Goal: Task Accomplishment & Management: Complete application form

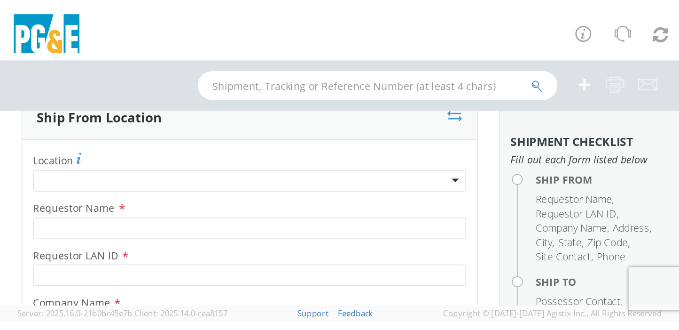
scroll to position [47, 0]
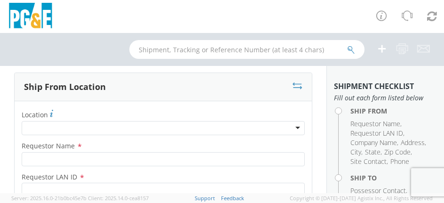
drag, startPoint x: 443, startPoint y: 202, endPoint x: 468, endPoint y: 206, distance: 25.2
click at [444, 203] on html "annexa Batch Shipping Guide Created with Sketch. calendar Created with Sketch." at bounding box center [222, 101] width 444 height 203
drag, startPoint x: 468, startPoint y: 206, endPoint x: 443, endPoint y: 202, distance: 25.3
click at [443, 202] on agx-version "Server: 2025.16.0-21b0bc45e7b master, [DATE] 11:54:36 Client: 2025.14.0-cea8157…" at bounding box center [222, 198] width 444 height 10
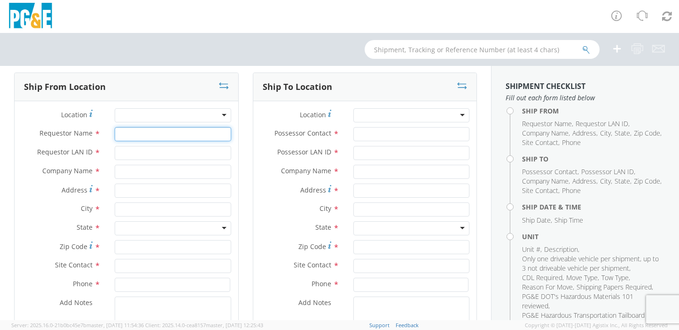
click at [163, 132] on input "Requestor Name *" at bounding box center [173, 134] width 116 height 14
type input "J"
type input "O"
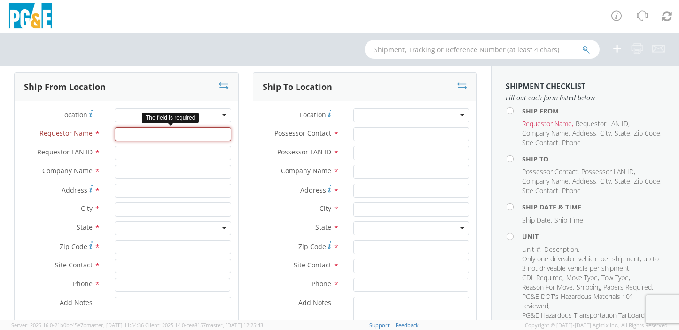
click at [160, 135] on input "Requestor Name *" at bounding box center [173, 134] width 116 height 14
type input "o"
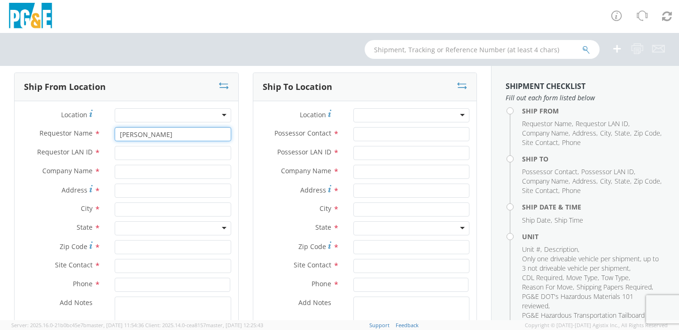
type input "[PERSON_NAME]"
click at [152, 152] on input "Requestor LAN ID *" at bounding box center [173, 153] width 116 height 14
type input "OOL1"
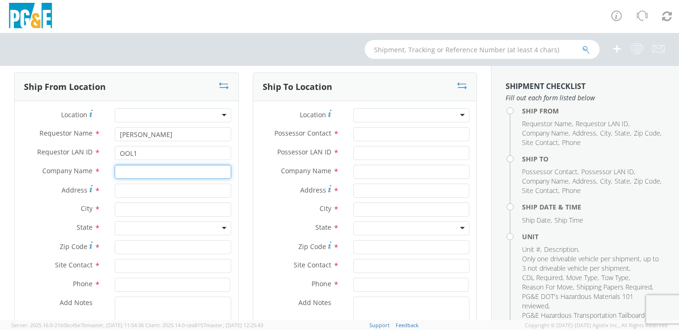
click at [148, 172] on input "text" at bounding box center [173, 172] width 116 height 14
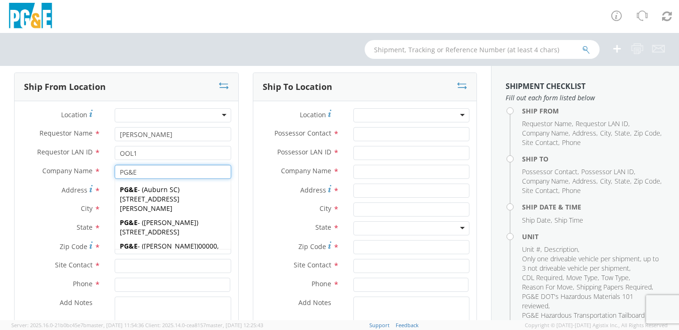
type input "PG&E"
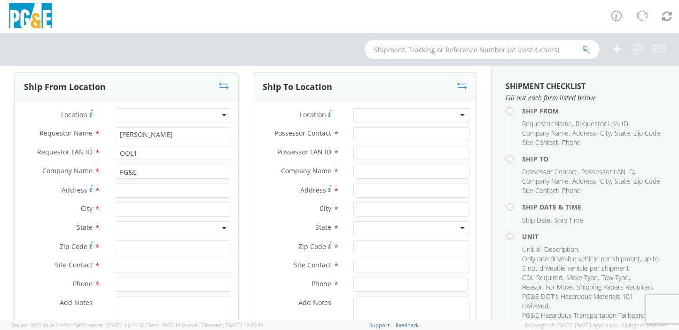
click at [38, 195] on label "Address *" at bounding box center [61, 189] width 93 height 13
click at [115, 195] on input "Address *" at bounding box center [173, 190] width 116 height 14
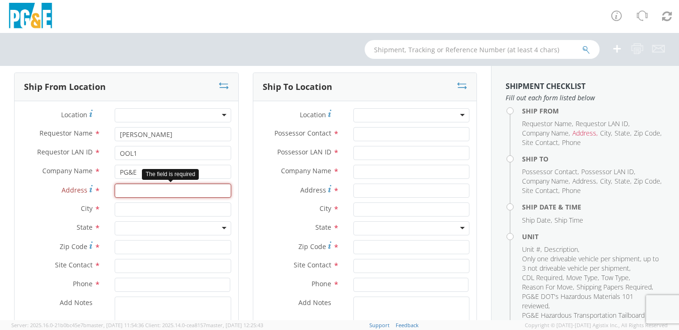
click at [129, 191] on input "Address *" at bounding box center [173, 190] width 116 height 14
click at [151, 189] on input "Address *" at bounding box center [173, 190] width 116 height 14
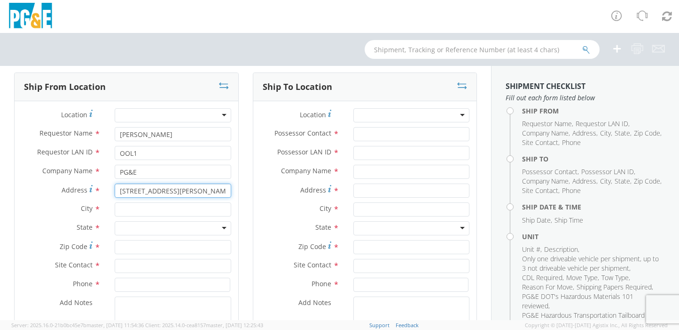
type input "[STREET_ADDRESS][PERSON_NAME]"
click at [156, 209] on input "text" at bounding box center [173, 209] width 116 height 14
type input "SELMA"
click at [94, 236] on div "State * [US_STATE] [US_STATE] [US_STATE] [US_STATE] Armed Forces Americas Armed…" at bounding box center [127, 230] width 224 height 19
click at [124, 230] on div at bounding box center [173, 228] width 116 height 14
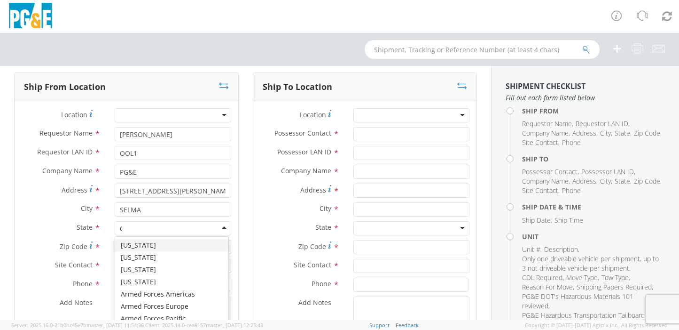
type input "CA"
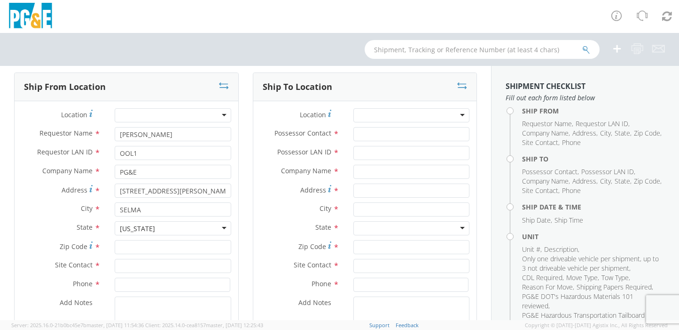
scroll to position [0, 0]
click at [139, 245] on input "Zip Code *" at bounding box center [173, 247] width 116 height 14
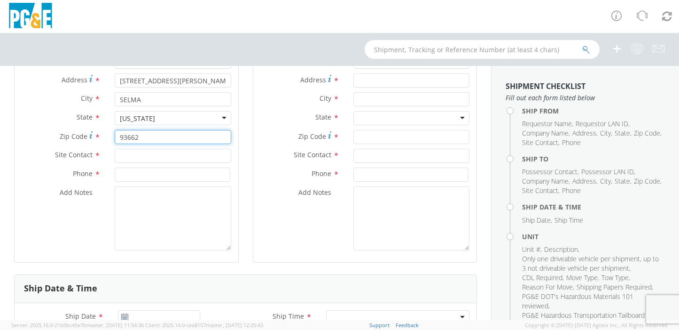
scroll to position [141, 0]
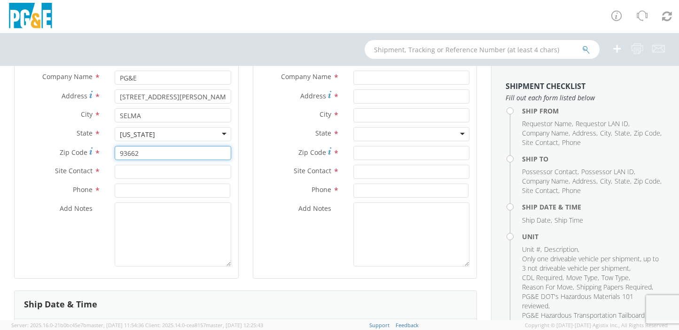
type input "93662"
click at [149, 173] on input "text" at bounding box center [173, 172] width 116 height 14
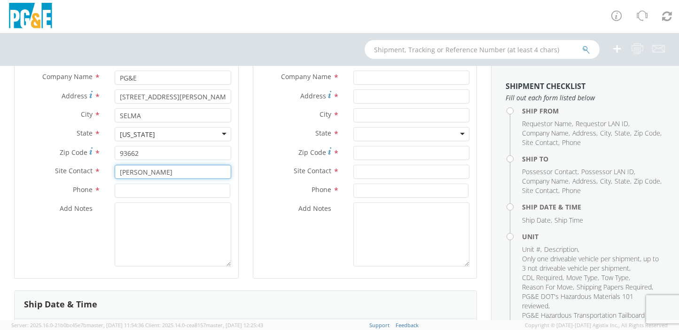
type input "[PERSON_NAME]"
click at [161, 193] on input at bounding box center [172, 190] width 115 height 14
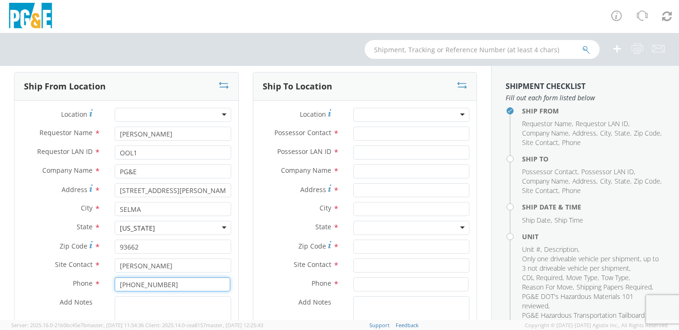
scroll to position [47, 0]
type input "[PHONE_NUMBER]"
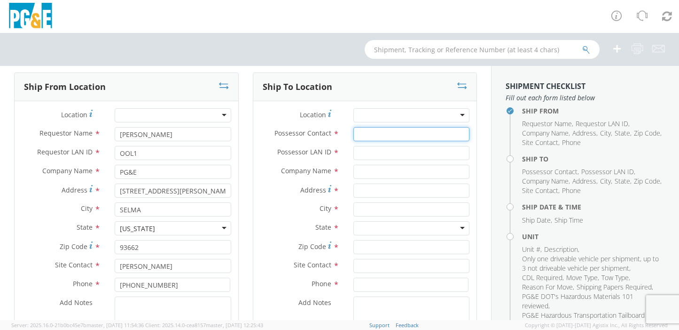
click at [400, 134] on input "Possessor Contact *" at bounding box center [412, 134] width 116 height 14
type input "[PERSON_NAME]"
click at [405, 152] on input "Possessor LAN ID *" at bounding box center [412, 153] width 116 height 14
type input "J2Z2"
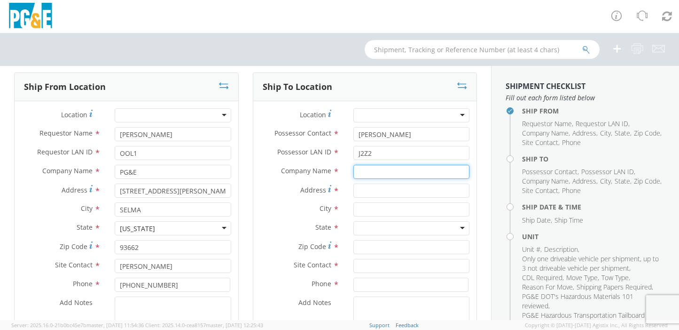
click at [405, 172] on input "text" at bounding box center [412, 172] width 116 height 14
type input "PG&E STORAGE LOCKER"
click at [291, 208] on label "City *" at bounding box center [299, 208] width 93 height 12
click at [364, 191] on input "Address *" at bounding box center [412, 190] width 116 height 14
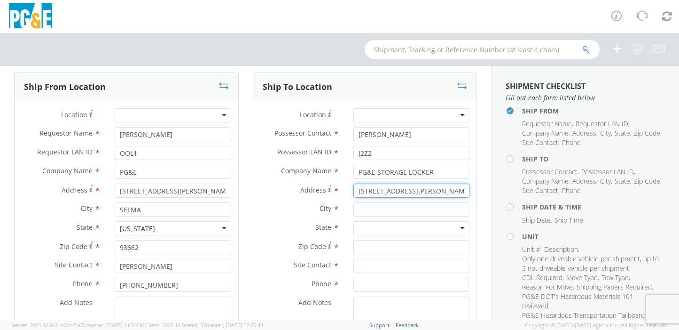
type input "[STREET_ADDRESS][PERSON_NAME]"
click at [388, 207] on input "text" at bounding box center [412, 209] width 116 height 14
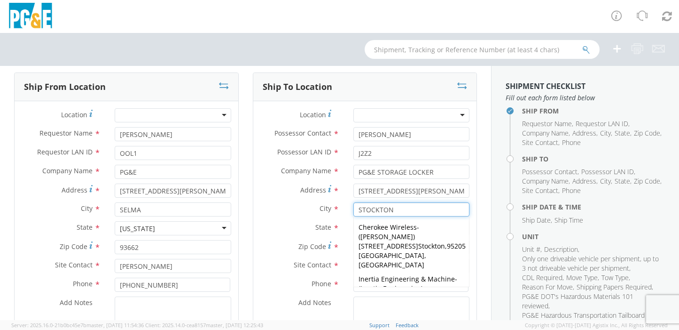
type input "STOCKTON"
click at [315, 235] on div "State * [US_STATE] [US_STATE] [US_STATE] [US_STATE] Armed Forces Americas Armed…" at bounding box center [365, 228] width 224 height 14
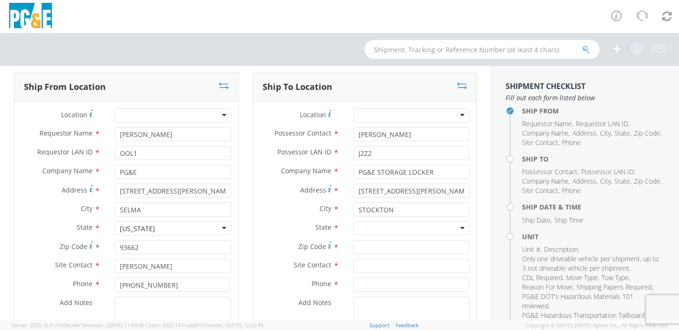
click at [387, 226] on div at bounding box center [412, 228] width 116 height 14
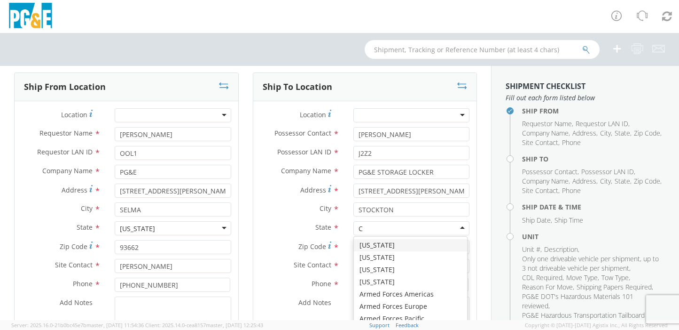
type input "CA"
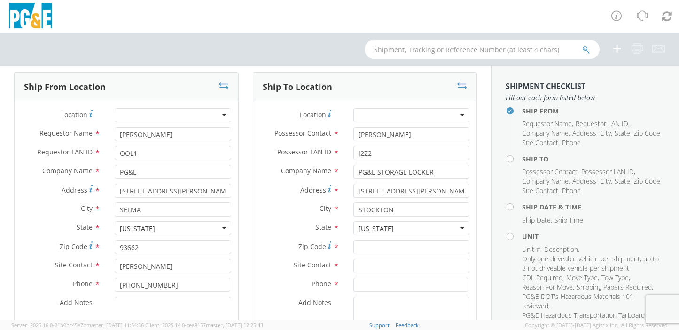
scroll to position [0, 0]
click at [383, 245] on input "Zip Code *" at bounding box center [412, 247] width 116 height 14
type input "95203"
click at [424, 269] on input "text" at bounding box center [412, 266] width 116 height 14
type input "[PERSON_NAME]"
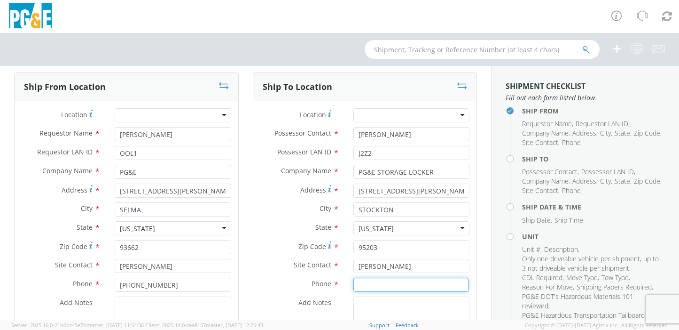
click at [374, 287] on input at bounding box center [411, 284] width 115 height 14
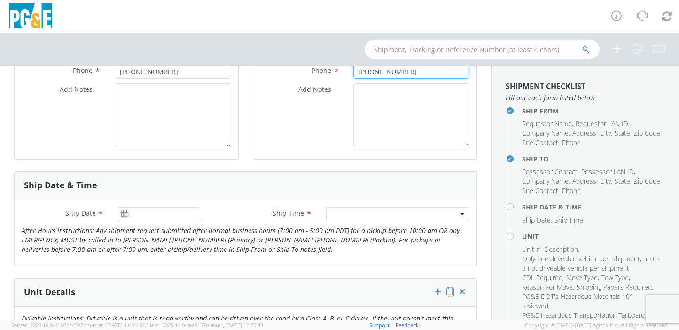
scroll to position [282, 0]
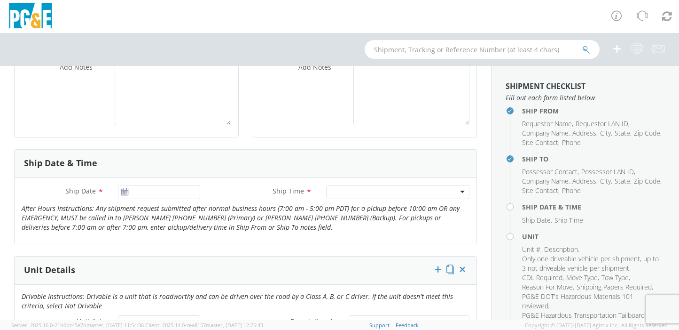
type input "[PHONE_NUMBER]"
click at [125, 193] on use at bounding box center [124, 191] width 7 height 7
click at [143, 194] on input "[DATE]" at bounding box center [159, 192] width 82 height 14
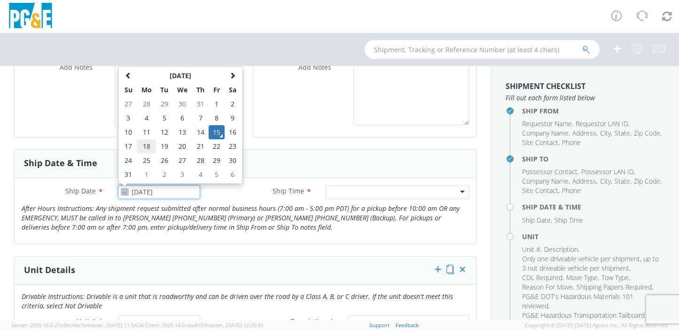
click at [144, 146] on td "18" at bounding box center [147, 146] width 20 height 14
type input "[DATE]"
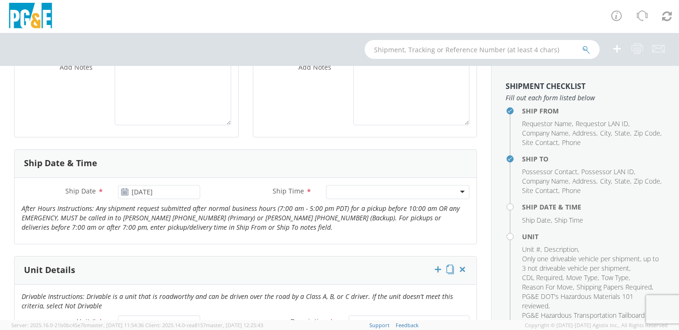
click at [358, 189] on div at bounding box center [397, 192] width 143 height 14
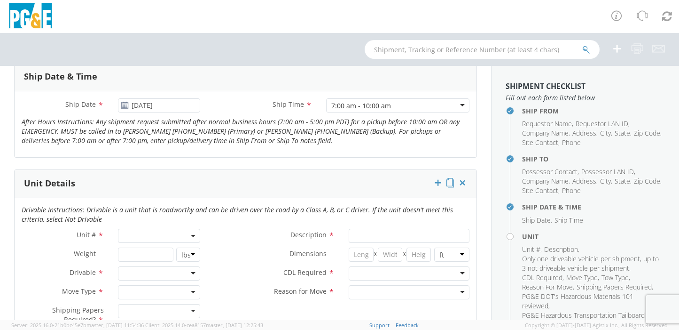
scroll to position [376, 0]
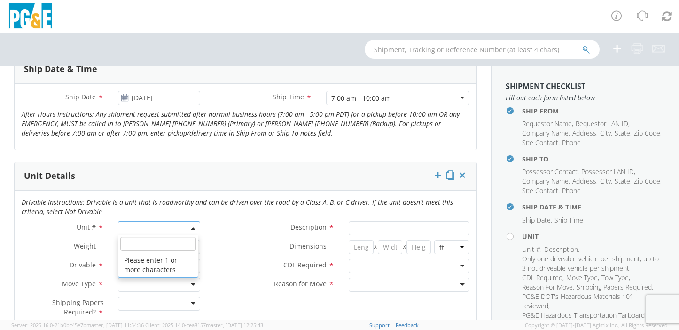
click at [142, 225] on span at bounding box center [159, 228] width 82 height 14
click at [138, 247] on input "search" at bounding box center [158, 243] width 76 height 14
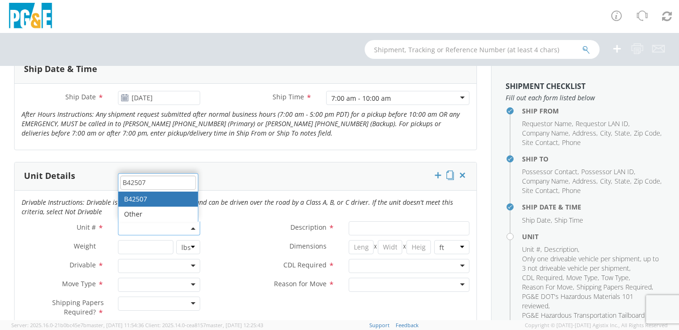
type input "B42507"
type input "TRUCK; TROUBLE W/AERIAL 4X4"
type input "19500"
select select "B42507"
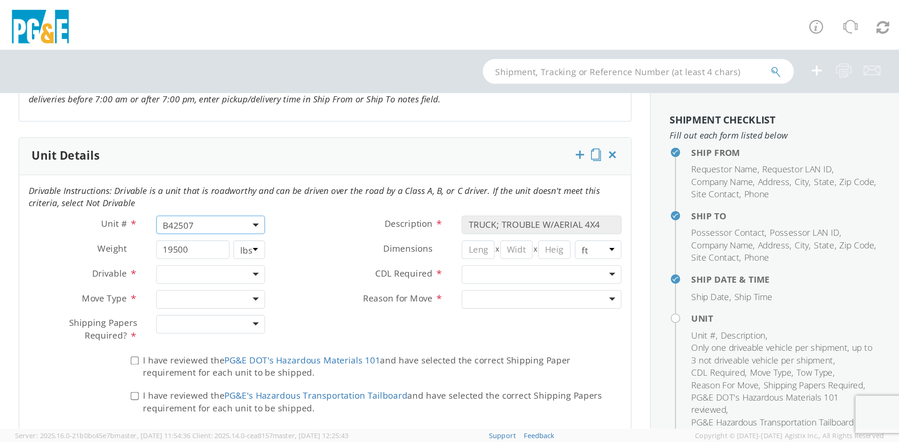
scroll to position [470, 0]
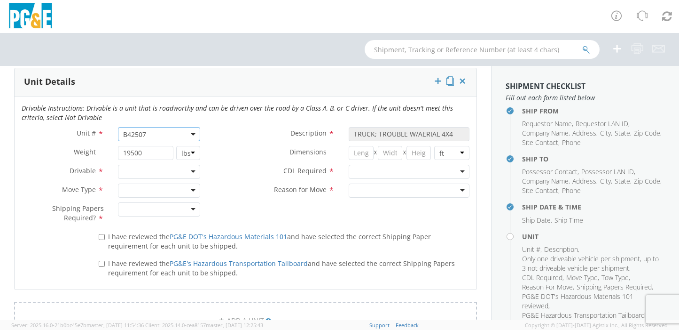
click at [167, 169] on div at bounding box center [159, 172] width 82 height 14
click at [146, 190] on div at bounding box center [159, 190] width 82 height 14
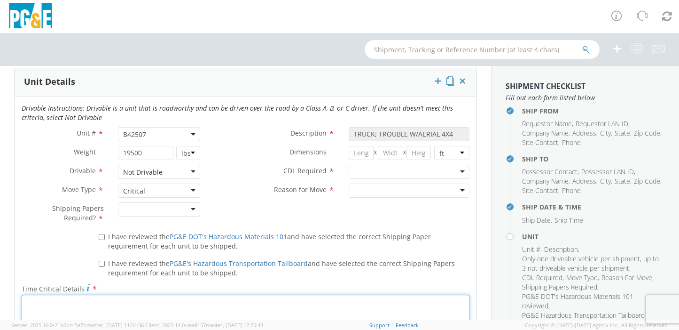
click at [86, 310] on textarea "Time Critical Details *" at bounding box center [246, 326] width 448 height 64
type textarea "NEED MOVED ASAP PER LAW AND CLAIMS TO SECURED HOLDING FACILITY"
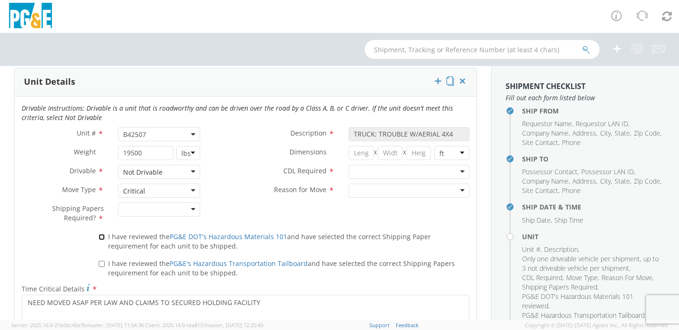
click at [100, 236] on input "I have reviewed the PG&E DOT's Hazardous Materials 101 and have selected the co…" at bounding box center [102, 237] width 6 height 6
checkbox input "true"
click at [99, 267] on label "I have reviewed the PG&E's Hazardous Transportation Tailboard and have selected…" at bounding box center [284, 267] width 371 height 20
click at [99, 267] on input "I have reviewed the PG&E's Hazardous Transportation Tailboard and have selected…" at bounding box center [102, 263] width 6 height 6
checkbox input "true"
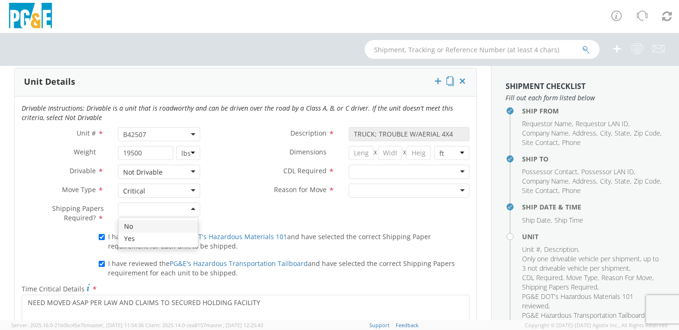
click at [142, 210] on div at bounding box center [159, 209] width 82 height 14
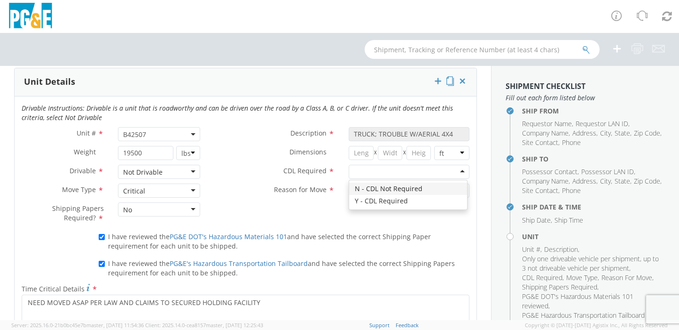
click at [412, 172] on div at bounding box center [409, 172] width 121 height 14
click at [401, 187] on div at bounding box center [409, 190] width 121 height 14
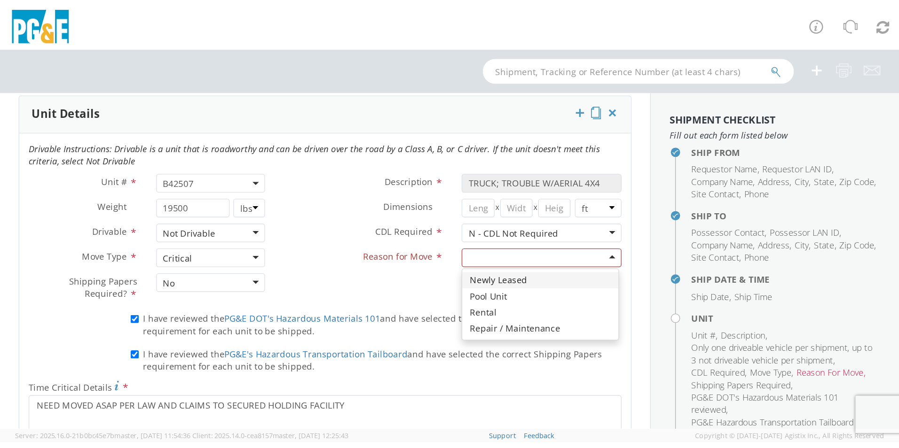
scroll to position [461, 0]
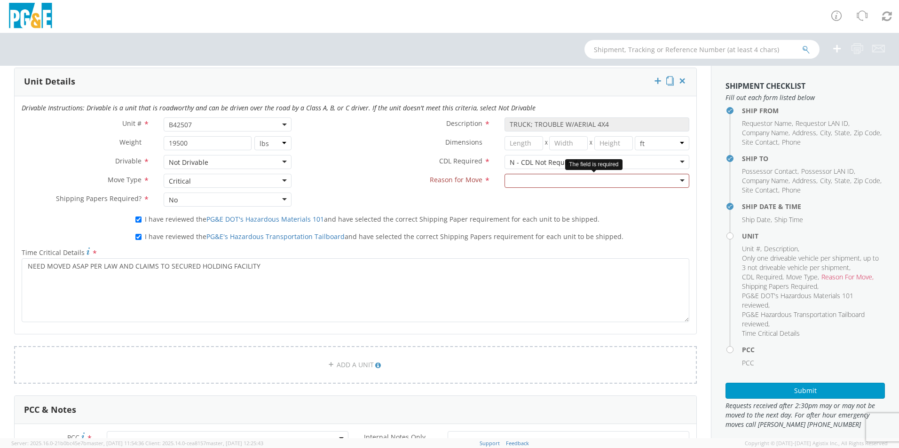
click at [545, 184] on div at bounding box center [596, 181] width 185 height 14
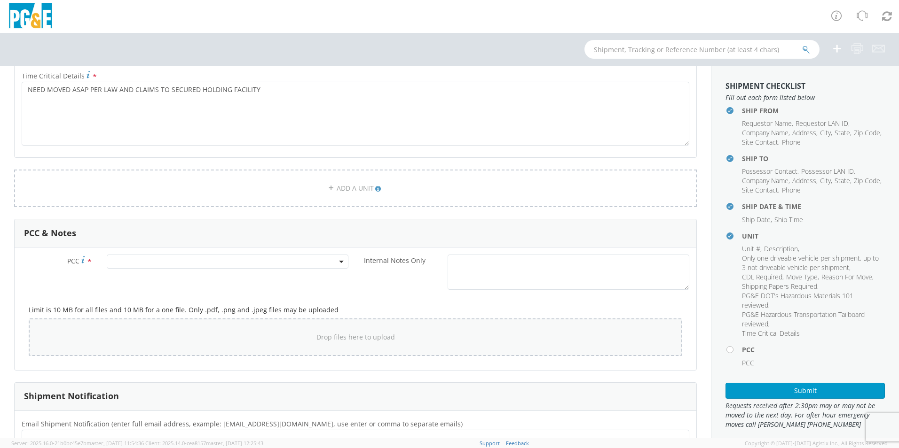
scroll to position [649, 0]
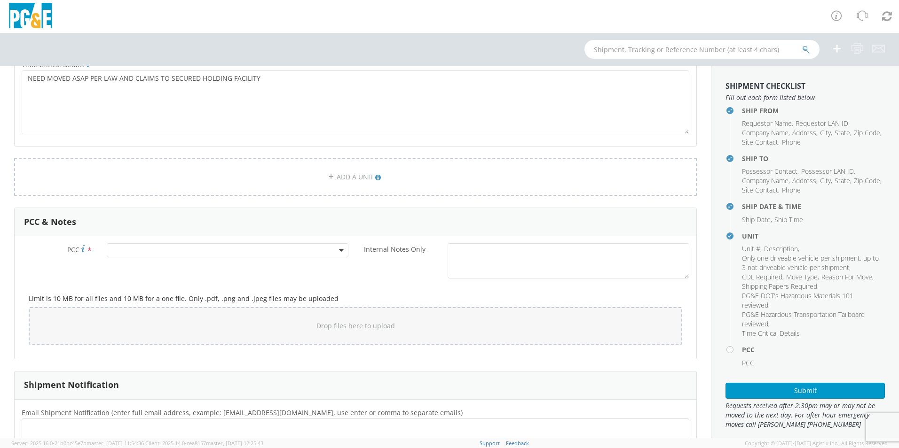
click at [130, 253] on span at bounding box center [228, 251] width 242 height 14
click at [129, 268] on input "number" at bounding box center [226, 266] width 234 height 14
click at [126, 263] on input "number" at bounding box center [226, 266] width 234 height 14
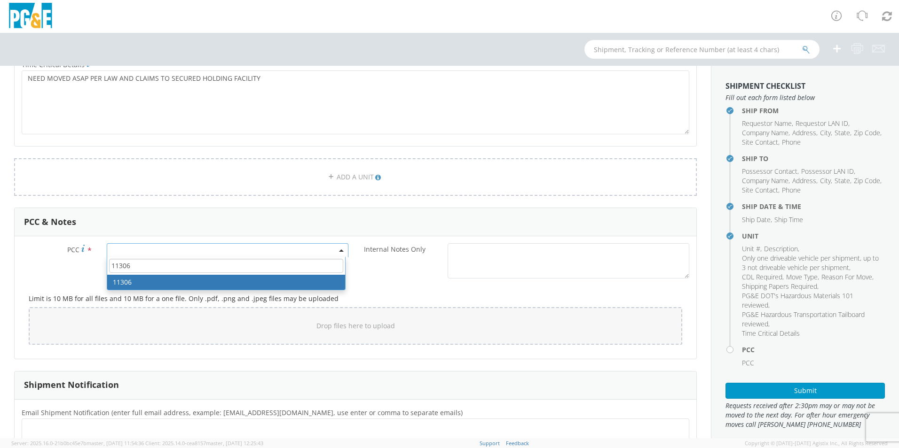
type input "11306"
select select "11306"
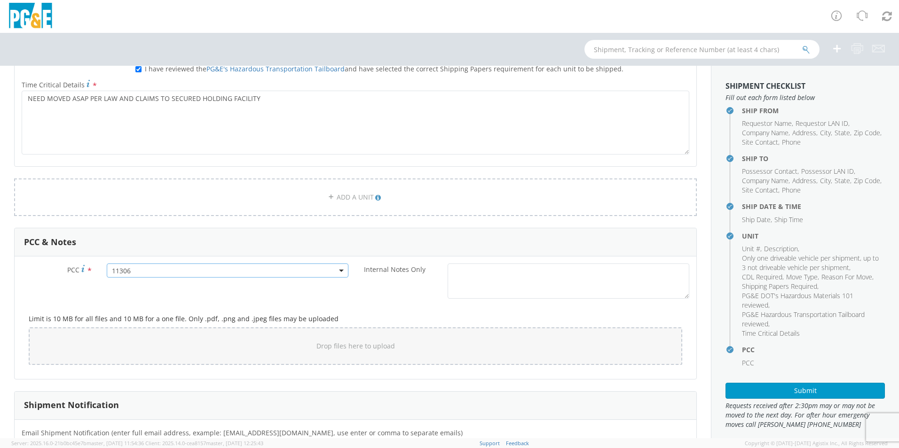
scroll to position [770, 0]
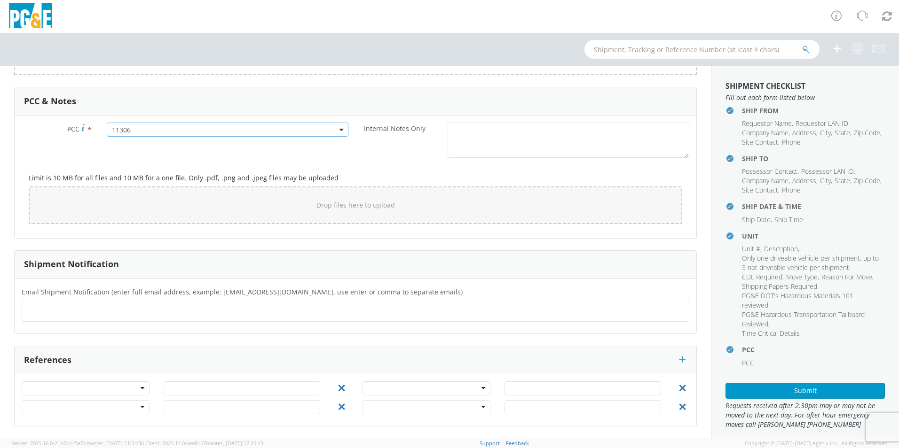
click at [94, 305] on ul at bounding box center [355, 310] width 659 height 16
type input "[EMAIL_ADDRESS][DOMAIN_NAME]"
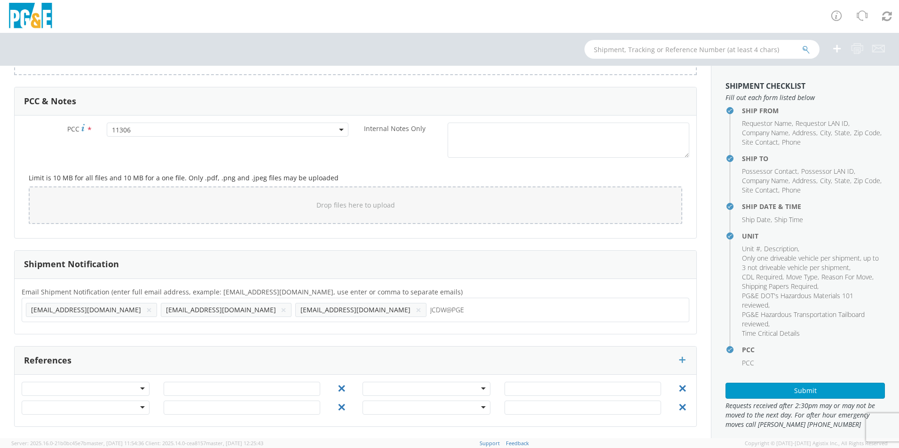
type input "JCDW@PGE."
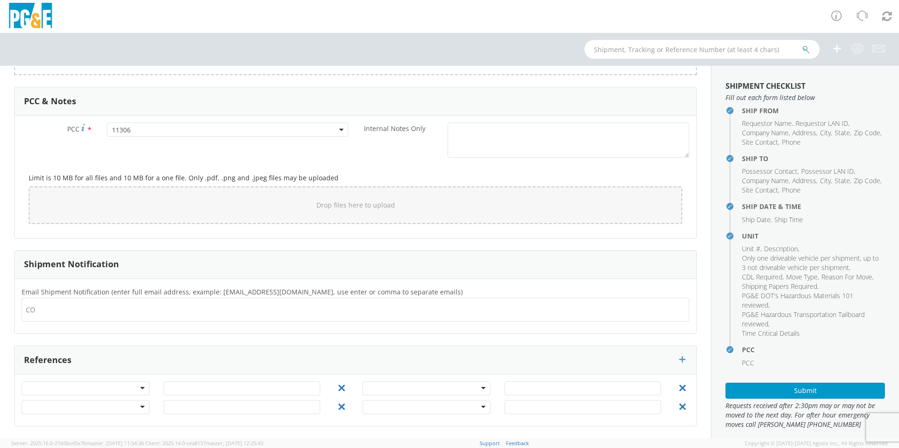
type input "C"
click at [157, 308] on ul at bounding box center [355, 310] width 659 height 16
type input "[EMAIL_ADDRESS][DOMAIN_NAME]"
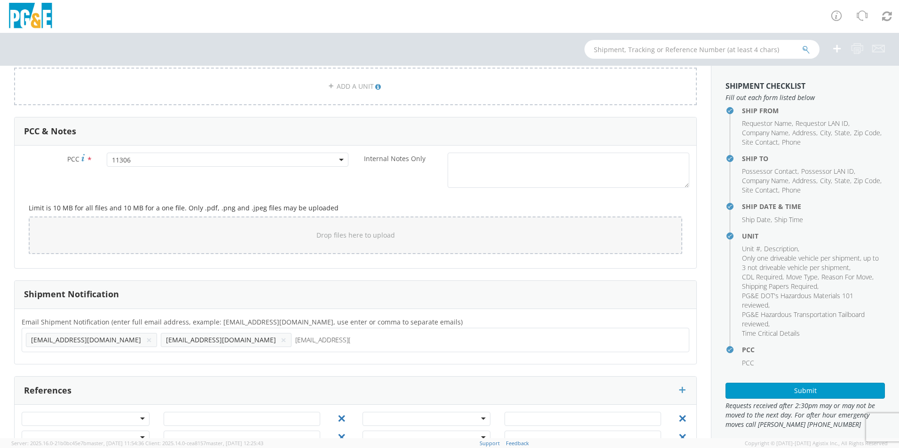
scroll to position [723, 0]
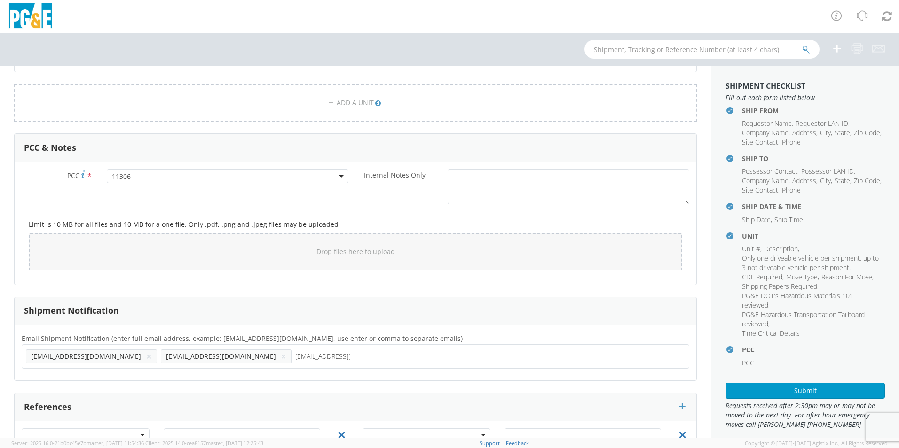
type input "[EMAIL_ADDRESS][DOMAIN_NAME]"
click at [252, 360] on ul "[EMAIL_ADDRESS][DOMAIN_NAME] × [EMAIL_ADDRESS][DOMAIN_NAME] ×" at bounding box center [355, 357] width 659 height 16
type input "[EMAIL_ADDRESS][DOMAIN_NAME]"
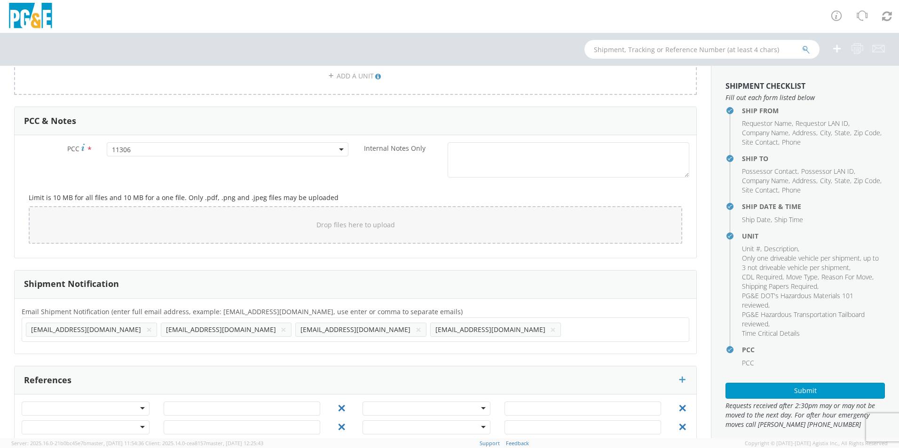
scroll to position [770, 0]
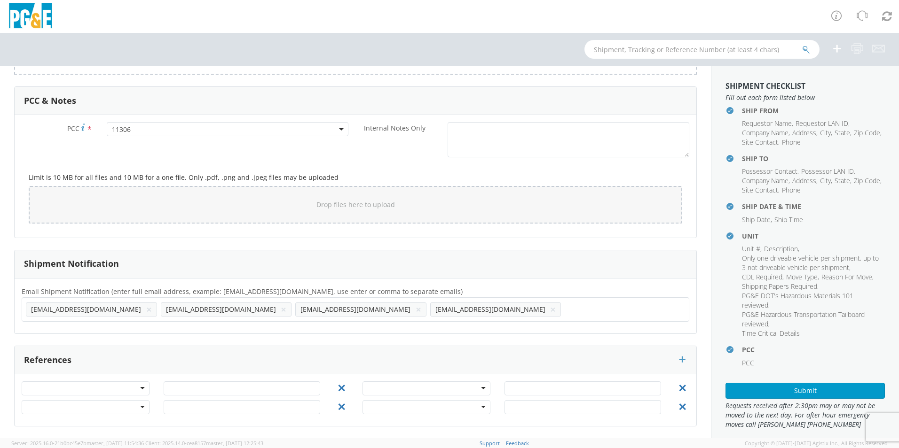
click at [357, 312] on ul "[EMAIL_ADDRESS][DOMAIN_NAME] × [EMAIL_ADDRESS][DOMAIN_NAME] × [EMAIL_ADDRESS][D…" at bounding box center [355, 310] width 659 height 16
type input "[EMAIL_ADDRESS][DOMAIN_NAME]"
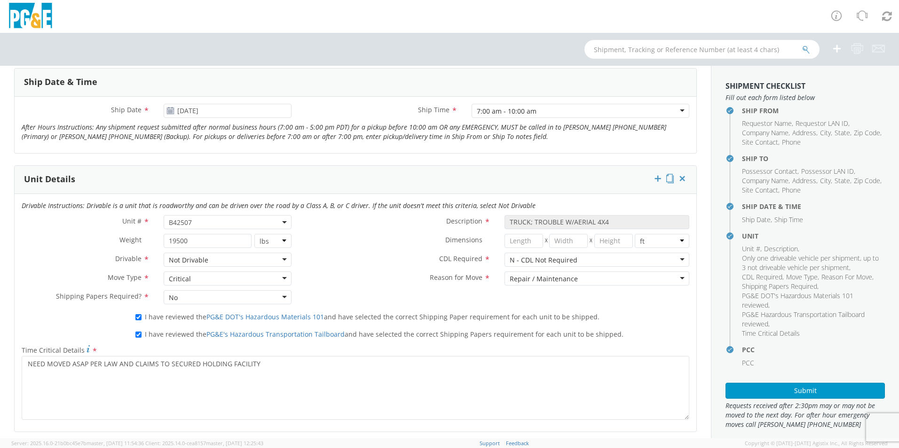
scroll to position [376, 0]
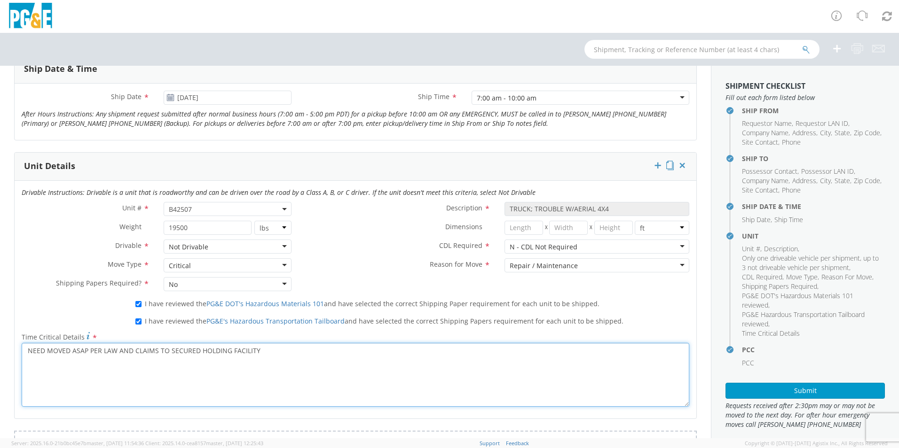
click at [366, 346] on textarea "NEED MOVED ASAP PER LAW AND CLAIMS TO SECURED HOLDING FACILITY" at bounding box center [356, 375] width 668 height 64
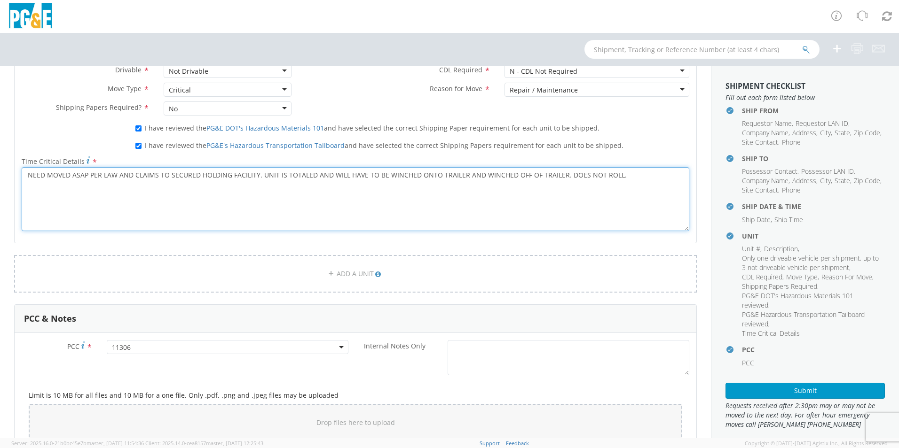
scroll to position [488, 0]
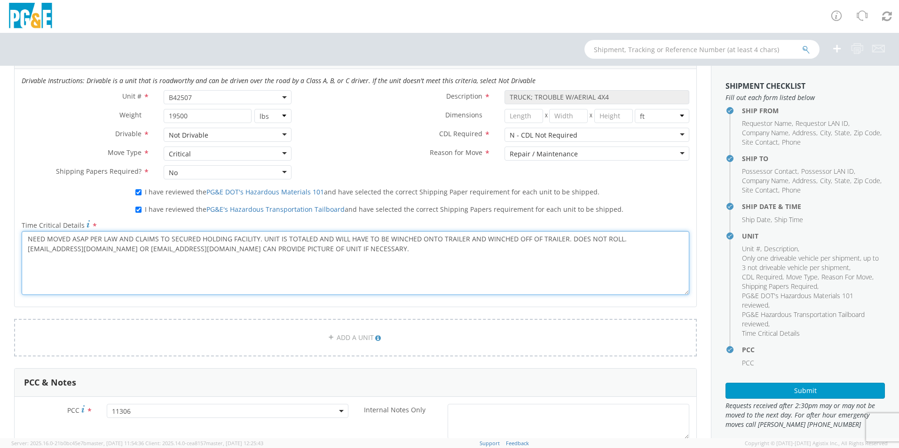
drag, startPoint x: 259, startPoint y: 238, endPoint x: 276, endPoint y: 255, distance: 23.9
click at [276, 255] on textarea "NEED MOVED ASAP PER LAW AND CLAIMS TO SECURED HOLDING FACILITY. UNIT IS TOTALED…" at bounding box center [356, 263] width 668 height 64
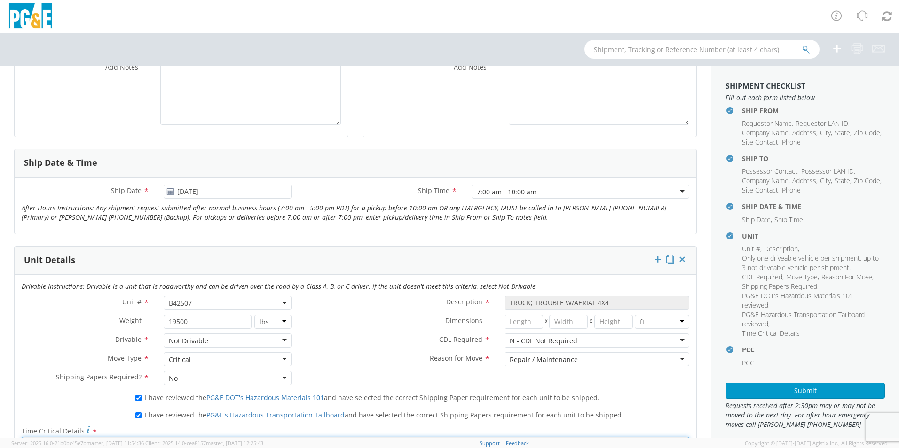
scroll to position [159, 0]
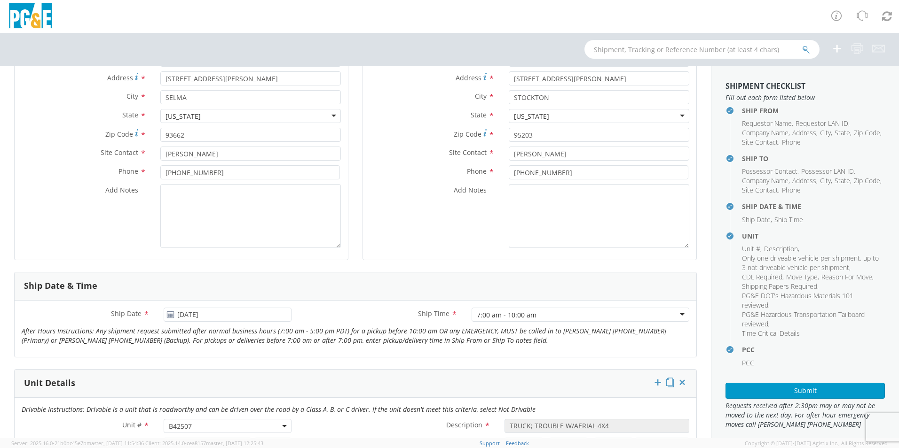
type textarea "NEED MOVED ASAP PER LAW AND CLAIMS TO SECURED HOLDING FACILITY."
click at [211, 202] on textarea "Add Notes *" at bounding box center [250, 216] width 181 height 64
paste textarea "UNIT IS TOTALED AND WILL HAVE TO BE WINCHED ONTO TRAILER AND WINCHED OFF OF TRA…"
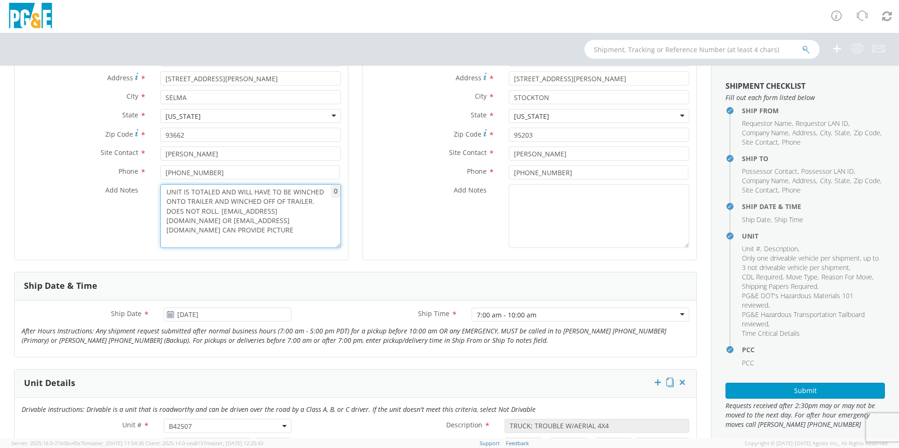
type textarea "UNIT IS TOTALED AND WILL HAVE TO BE WINCHED ONTO TRAILER AND WINCHED OFF OF TRA…"
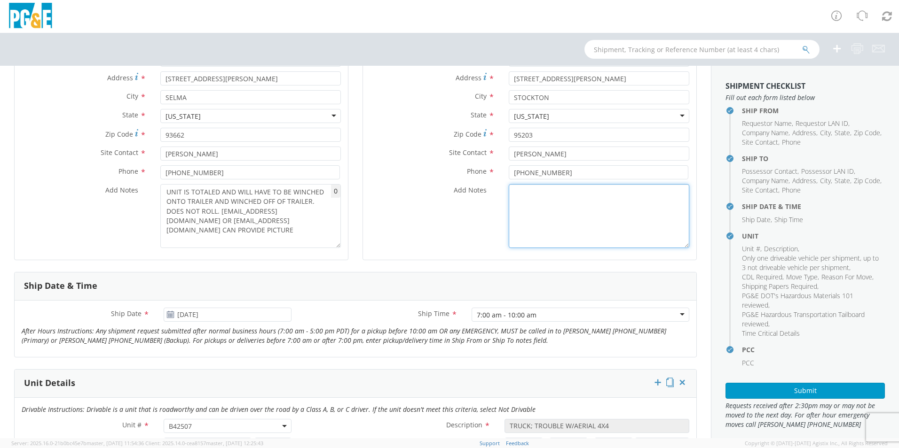
click at [587, 201] on textarea "Add Notes *" at bounding box center [599, 216] width 181 height 64
paste textarea "UNIT IS TOTALED AND WILL HAVE TO BE WINCHED ONTO TRAILER AND WINCHED OFF OF TRA…"
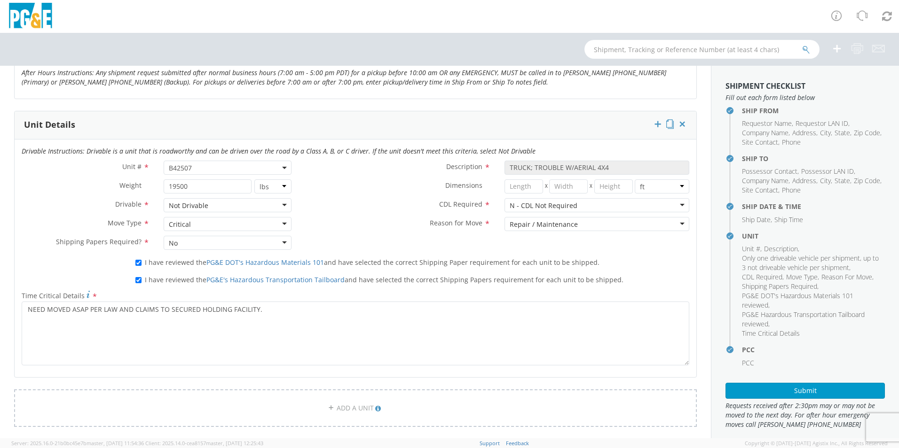
scroll to position [347, 0]
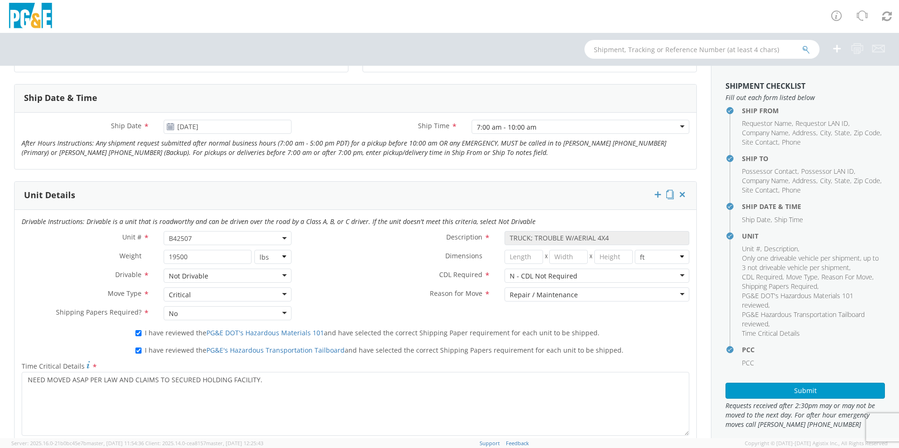
type textarea "UNIT IS TOTALED AND WILL HAVE TO BE WINCHED ONTO TRAILER AND WINCHED OFF OF TRA…"
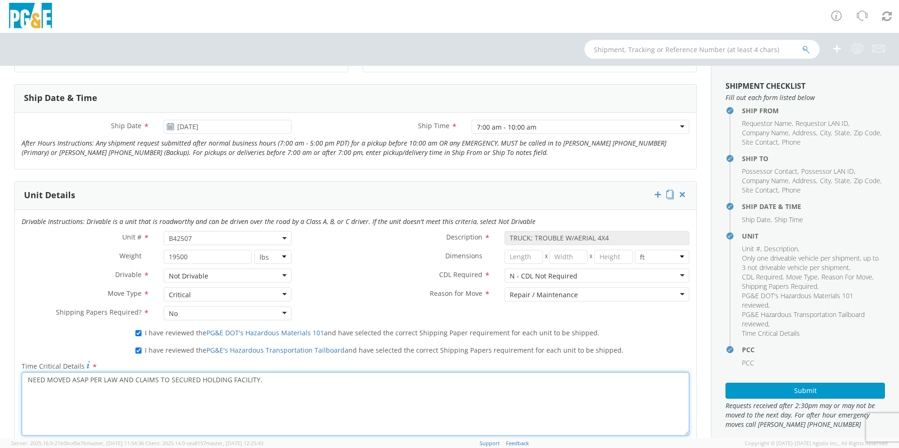
click at [284, 377] on textarea "NEED MOVED ASAP PER LAW AND CLAIMS TO SECURED HOLDING FACILITY." at bounding box center [356, 404] width 668 height 64
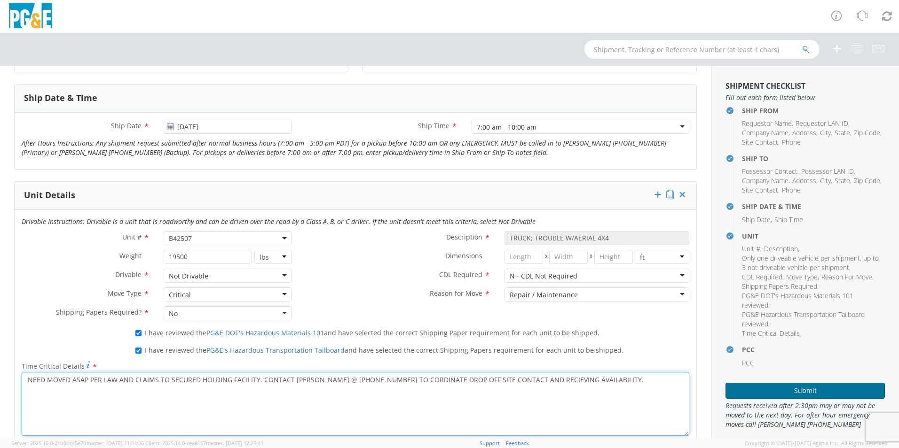
type textarea "NEED MOVED ASAP PER LAW AND CLAIMS TO SECURED HOLDING FACILITY. CONTACT [PERSON…"
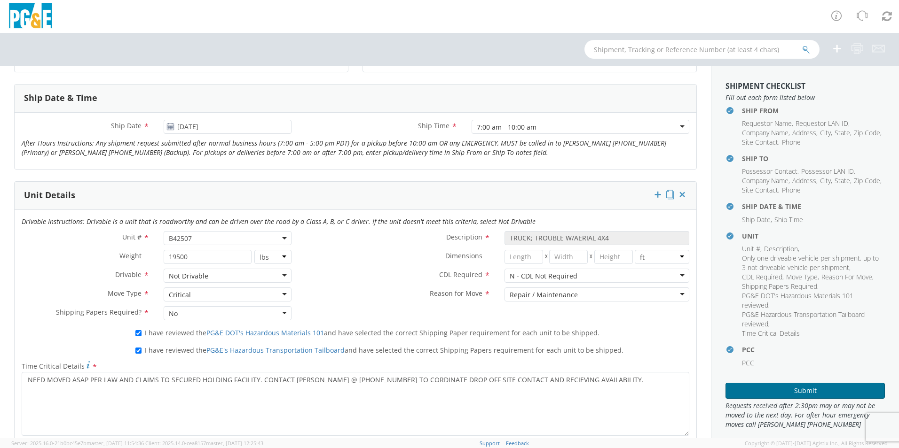
click at [778, 397] on button "Submit" at bounding box center [804, 391] width 159 height 16
